Goal: Information Seeking & Learning: Learn about a topic

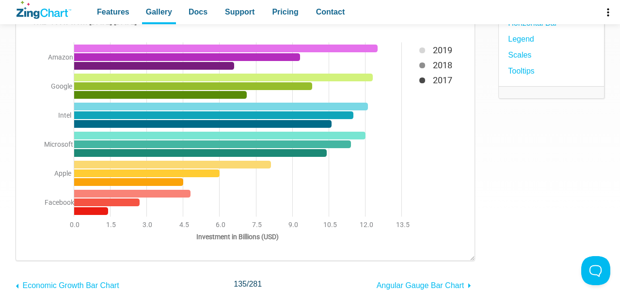
scroll to position [130, 0]
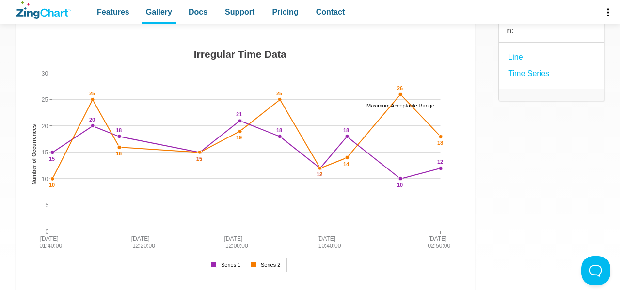
scroll to position [114, 0]
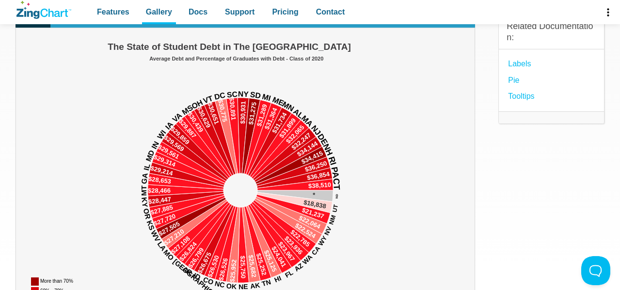
scroll to position [107, 0]
